Goal: Task Accomplishment & Management: Complete application form

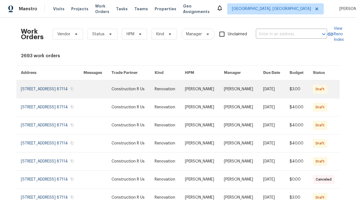
click at [178, 96] on link at bounding box center [170, 89] width 30 height 18
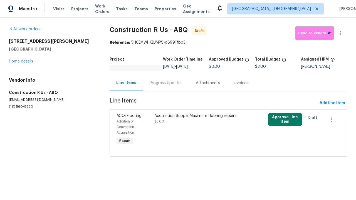
click at [228, 130] on div "Acquisition Scope: Maximum flooring repairs $3.00" at bounding box center [200, 129] width 95 height 37
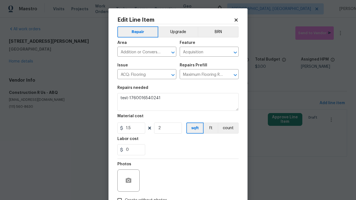
type textarea "Acquisition Scope: Maximum flooring repairs"
type textarea "test-1760016540241"
checkbox input "true"
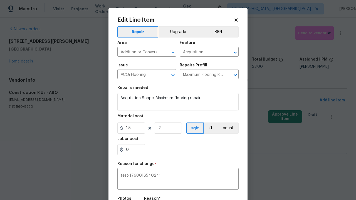
type textarea "test-1760016540241"
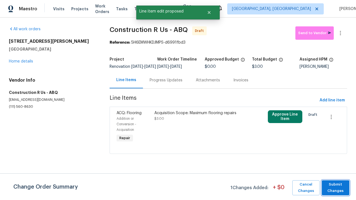
click at [335, 188] on span "Submit Changes" at bounding box center [335, 188] width 22 height 13
